Goal: Find specific page/section: Find specific page/section

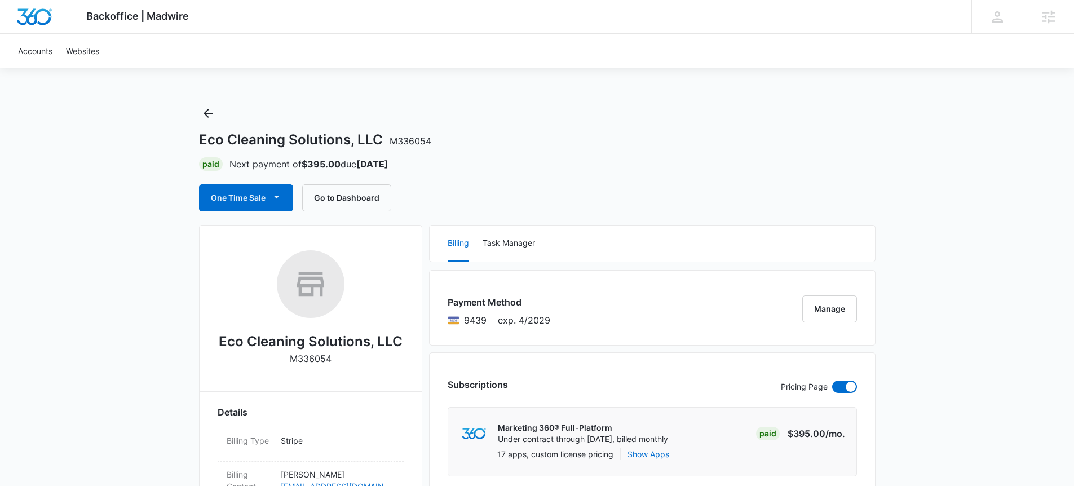
click at [311, 355] on p "M336054" at bounding box center [311, 359] width 42 height 14
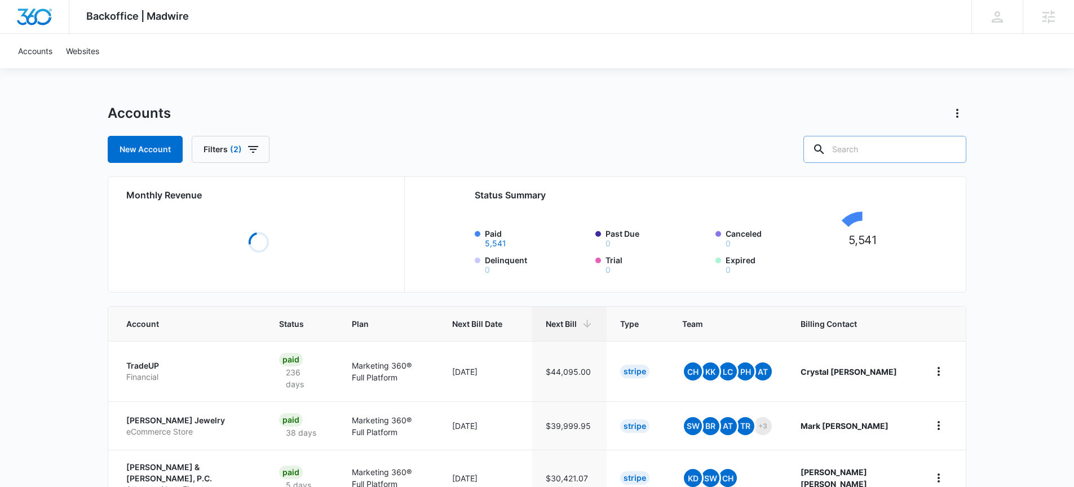
click at [865, 149] on input "text" at bounding box center [884, 149] width 163 height 27
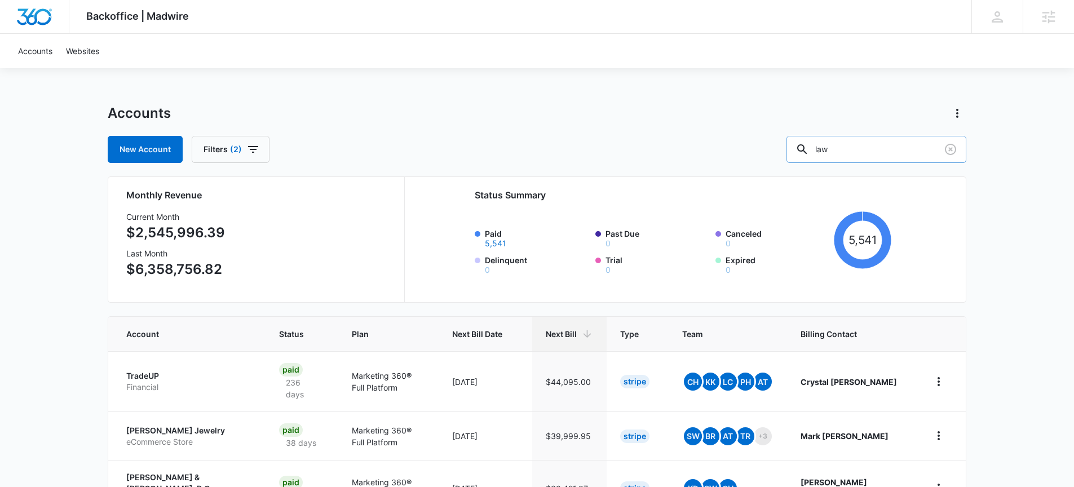
type input "law"
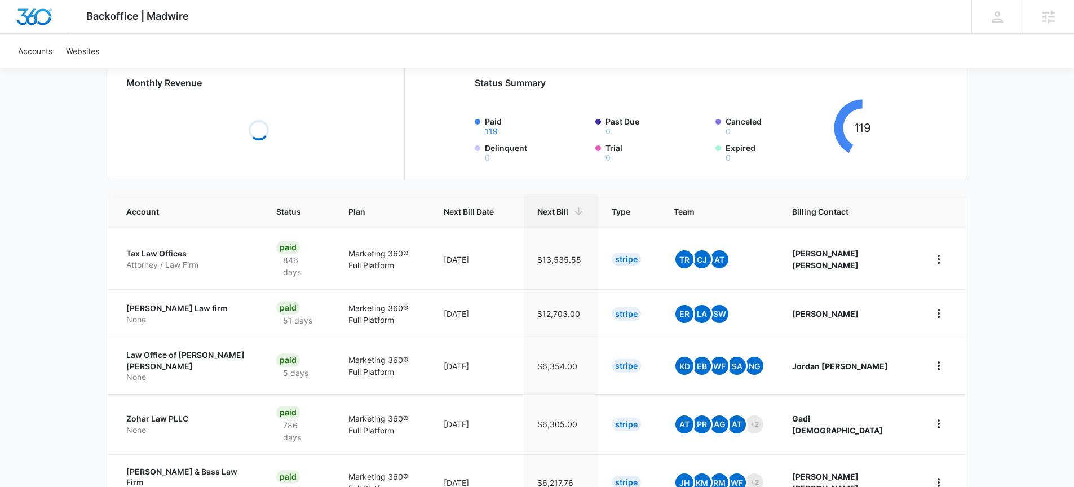
scroll to position [237, 0]
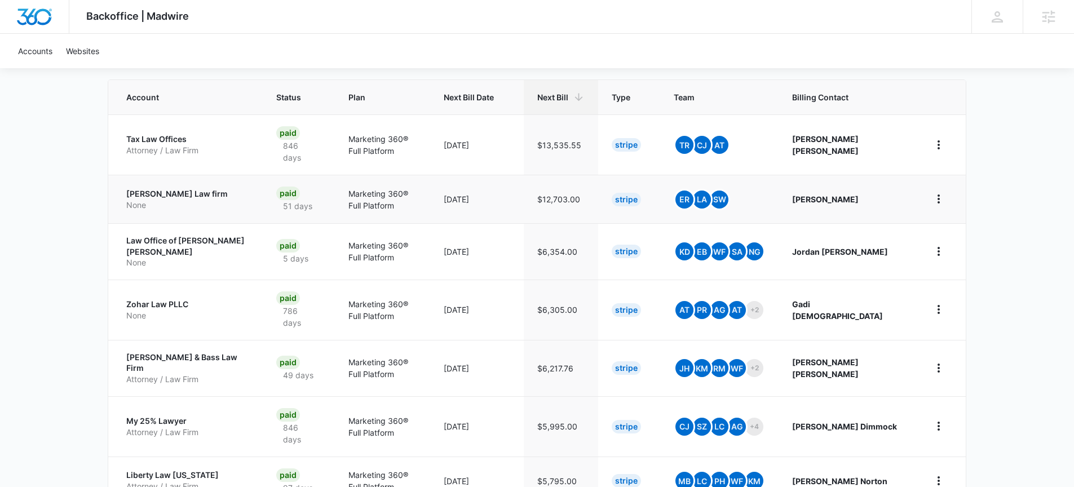
click at [184, 197] on p "Donahue Law firm" at bounding box center [187, 193] width 123 height 11
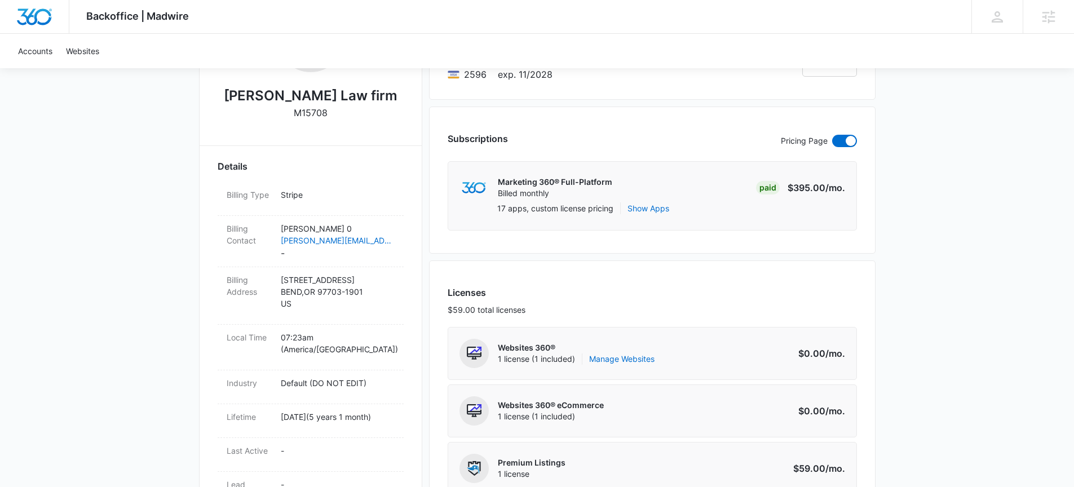
scroll to position [197, 0]
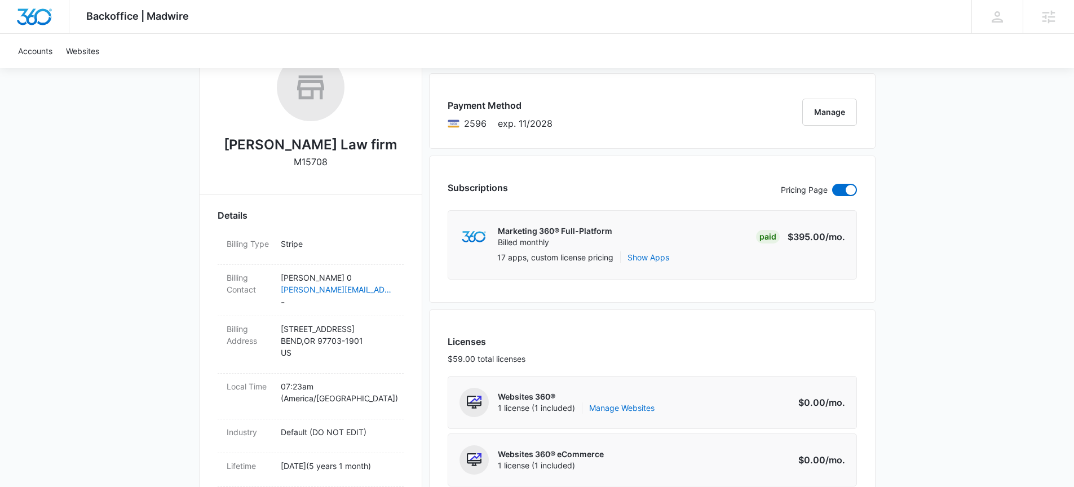
click at [333, 147] on h2 "Donahue Law firm" at bounding box center [311, 145] width 174 height 20
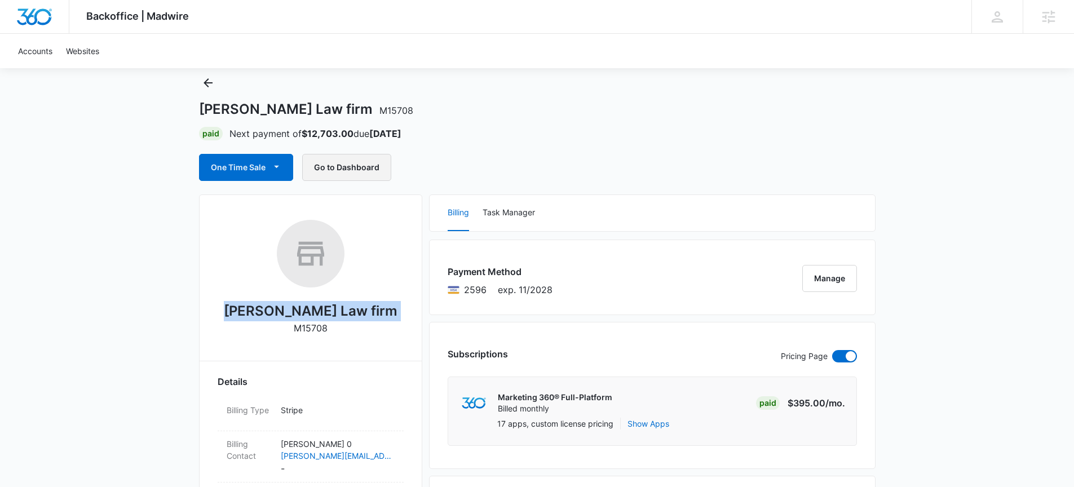
scroll to position [102, 0]
